Goal: Information Seeking & Learning: Learn about a topic

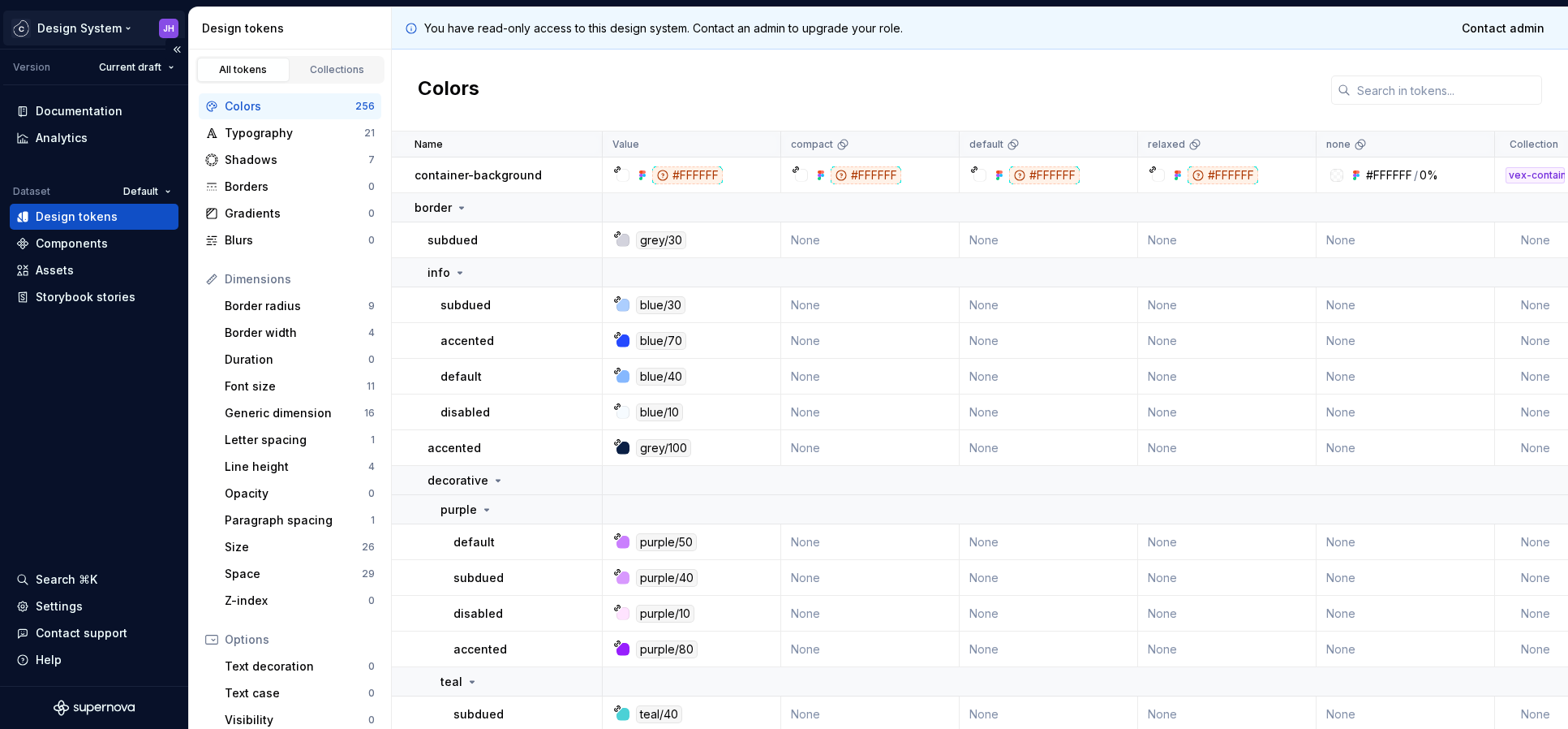
click at [168, 31] on html "Design System JH Version Current draft Documentation Analytics Dataset Default …" at bounding box center [784, 364] width 1568 height 729
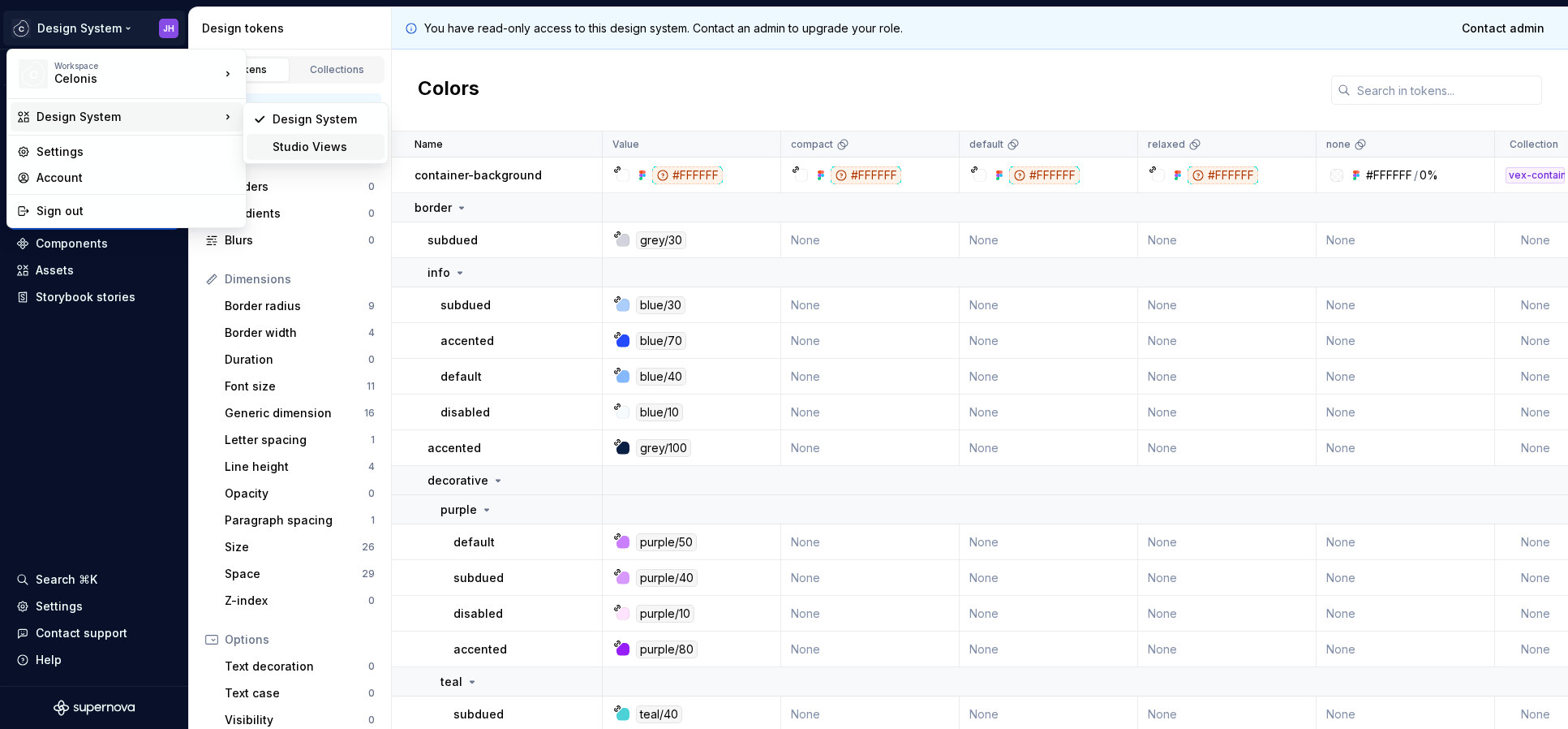
click at [289, 144] on div "Studio Views" at bounding box center [325, 146] width 105 height 16
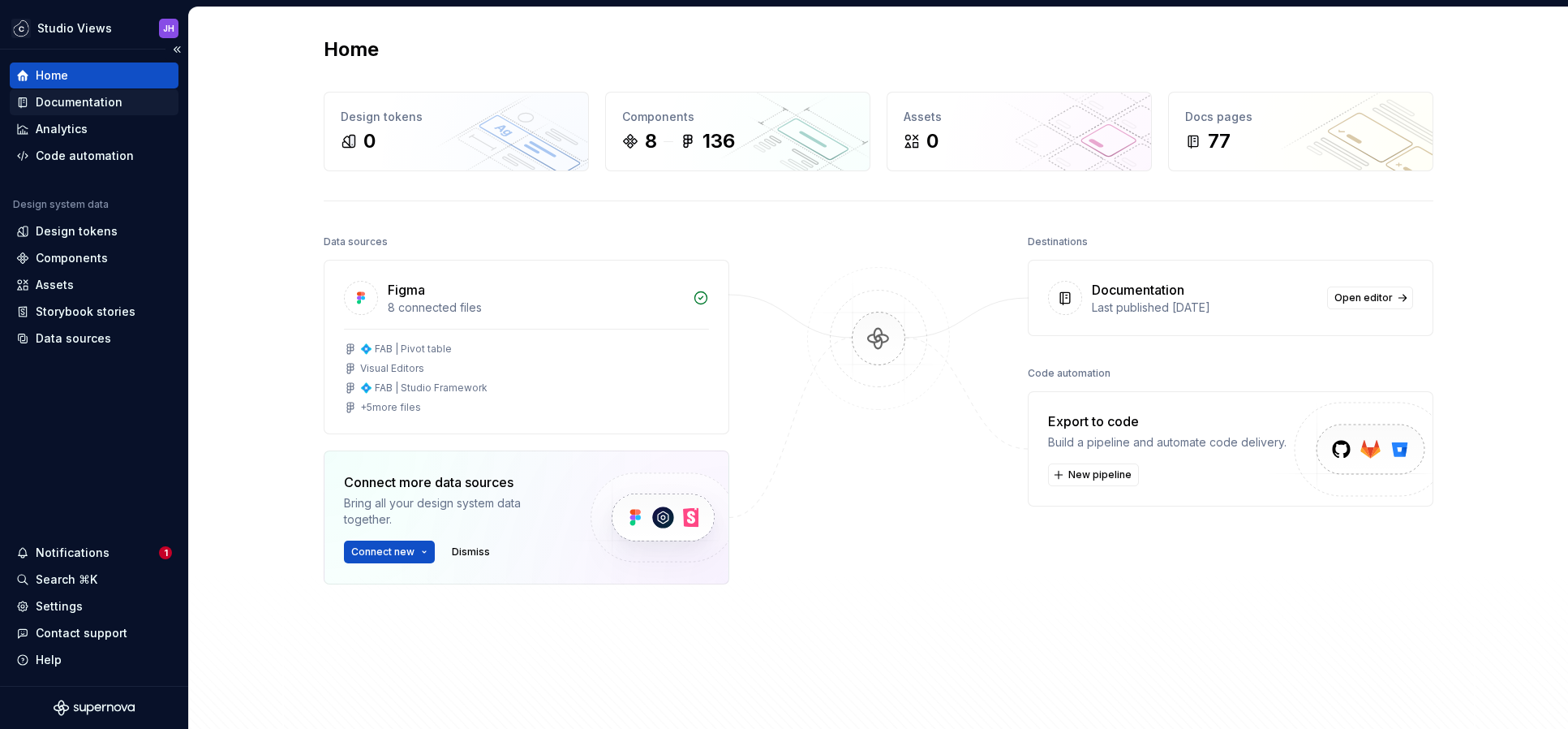
click at [96, 102] on div "Documentation" at bounding box center [78, 102] width 87 height 16
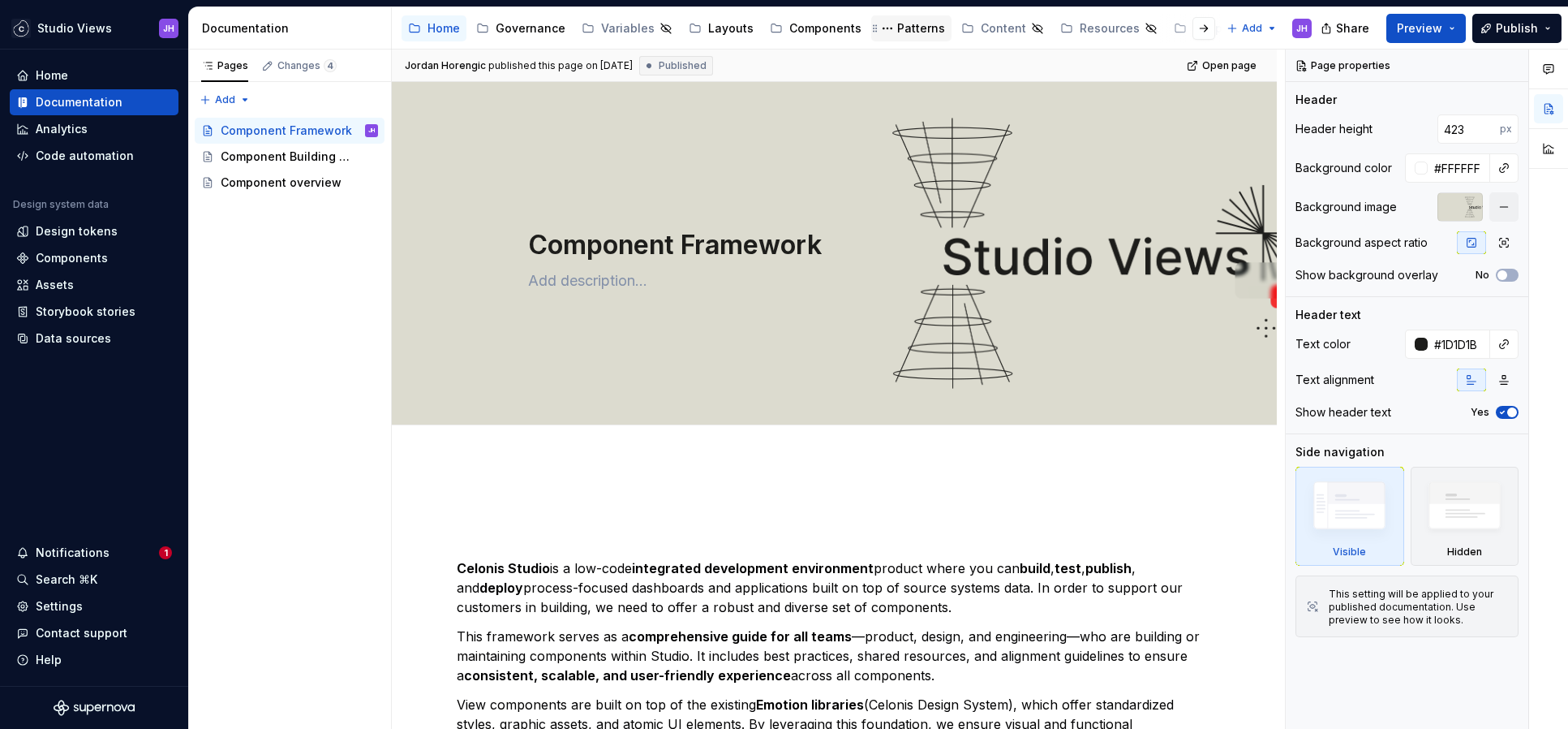
click at [900, 28] on div "Patterns" at bounding box center [920, 28] width 48 height 16
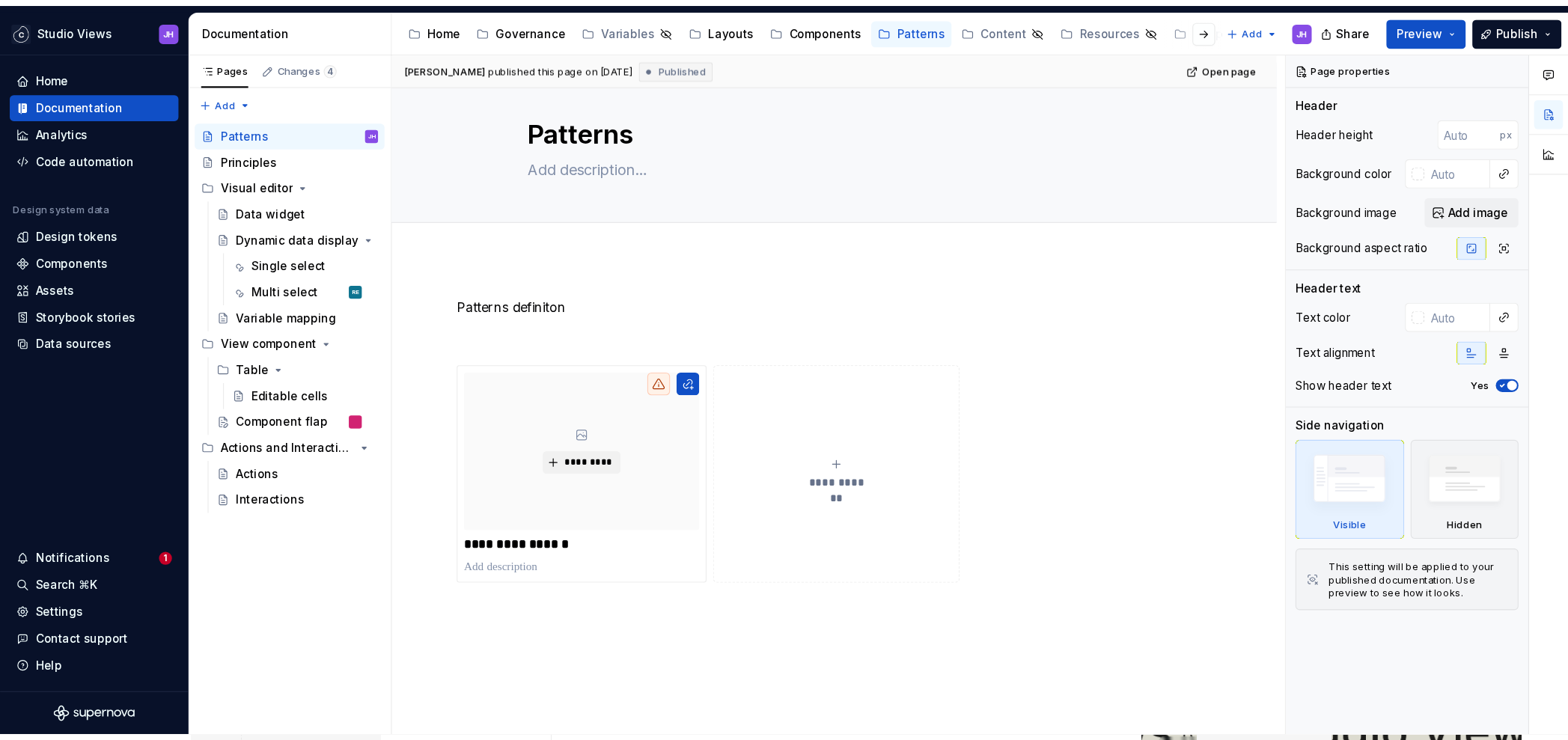
scroll to position [23, 0]
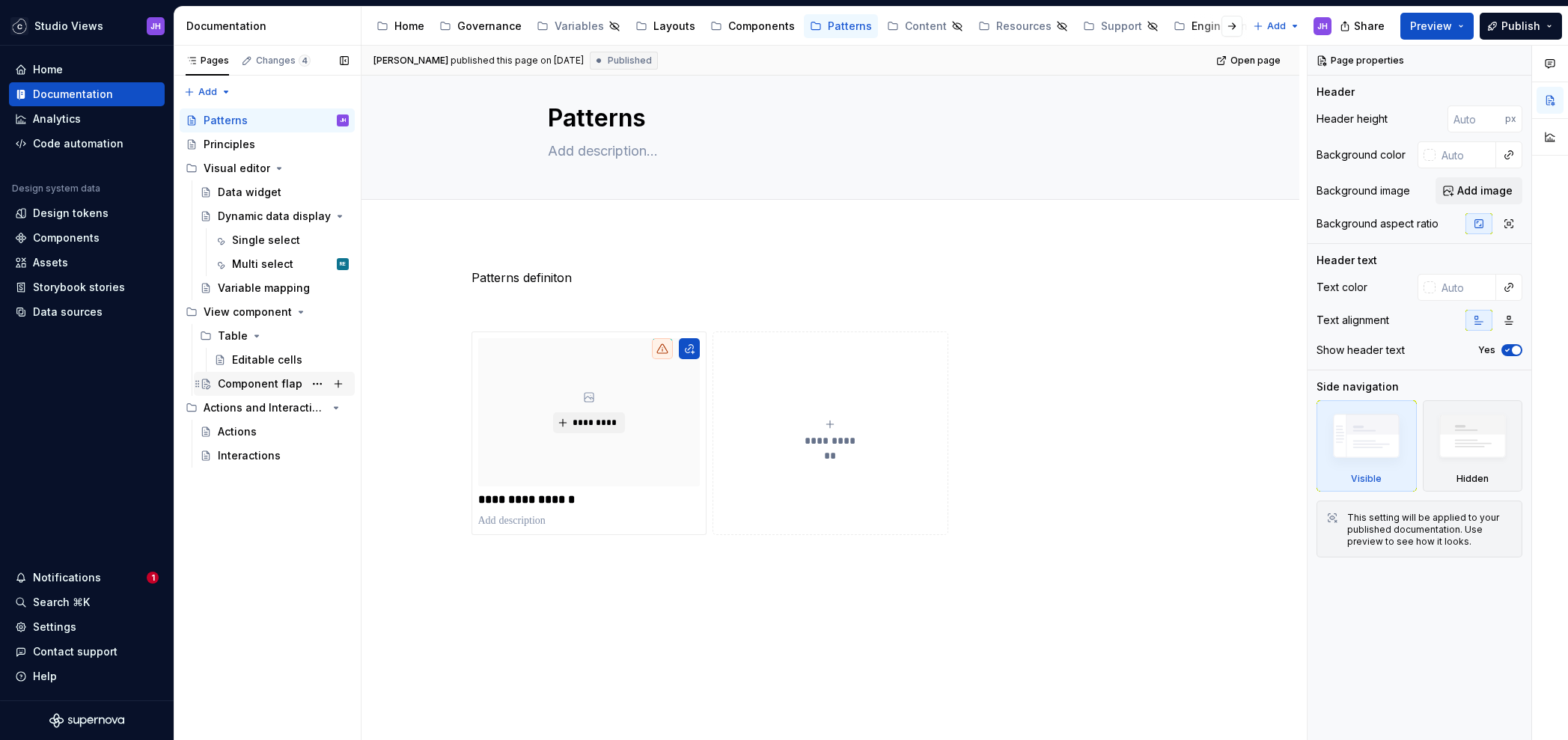
click at [261, 384] on div "Component flap" at bounding box center [260, 383] width 84 height 15
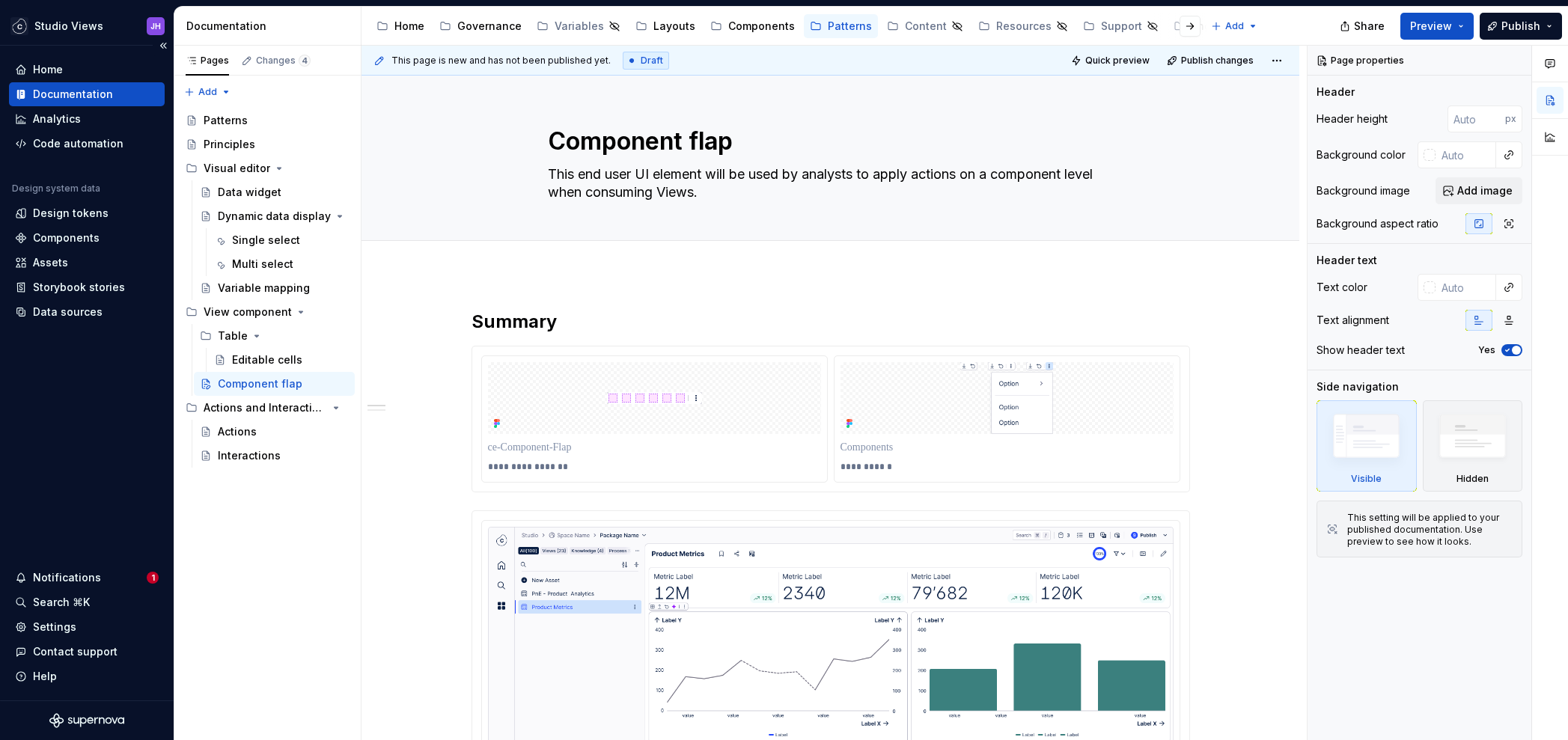
type textarea "*"
